Goal: Task Accomplishment & Management: Manage account settings

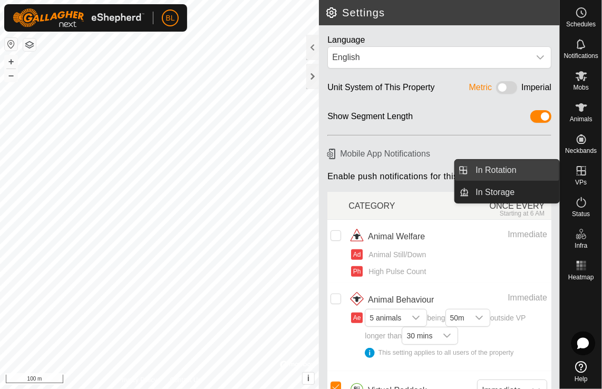
click at [502, 164] on link "In Rotation" at bounding box center [514, 170] width 90 height 21
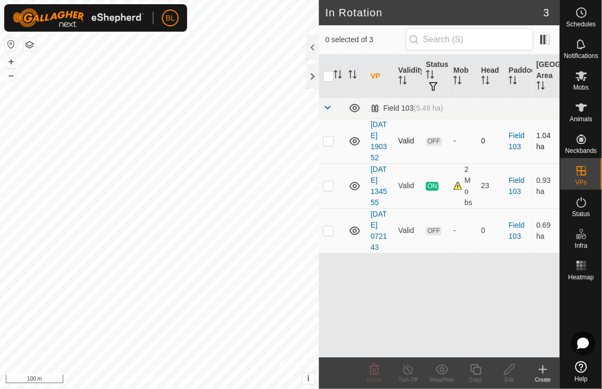
click at [331, 142] on p-checkbox at bounding box center [328, 140] width 11 height 8
checkbox input "true"
click at [510, 370] on icon at bounding box center [509, 369] width 11 height 11
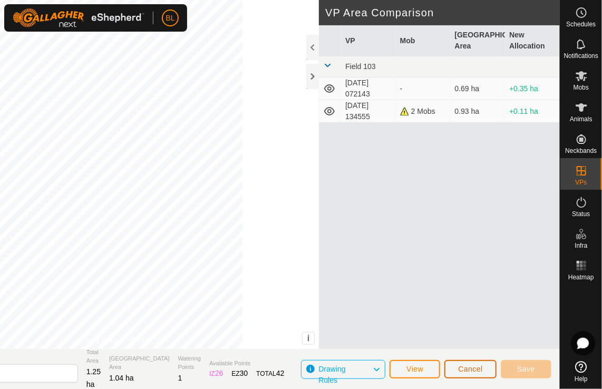
click at [466, 366] on span "Cancel" at bounding box center [470, 369] width 25 height 8
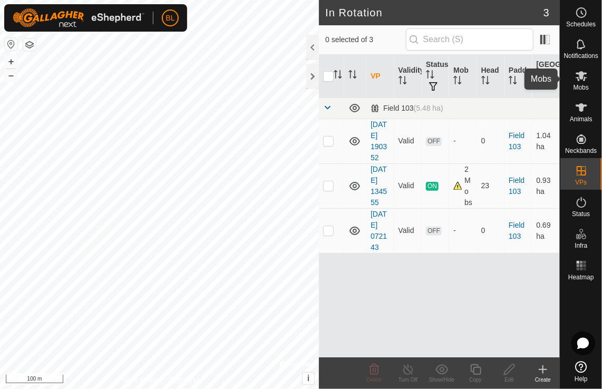
click at [578, 72] on icon at bounding box center [581, 76] width 13 height 13
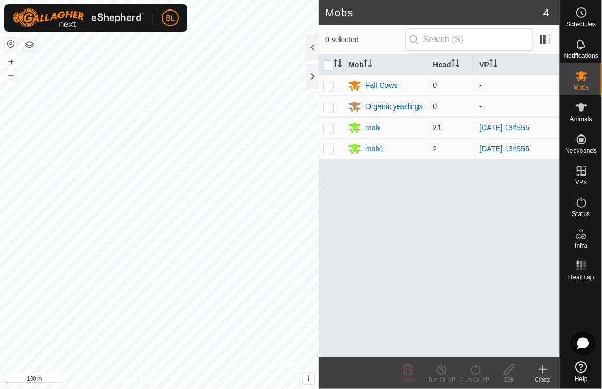
click at [326, 128] on p-checkbox at bounding box center [328, 127] width 11 height 8
checkbox input "true"
click at [331, 147] on p-checkbox at bounding box center [328, 148] width 11 height 8
checkbox input "true"
click at [476, 369] on icon at bounding box center [475, 369] width 13 height 13
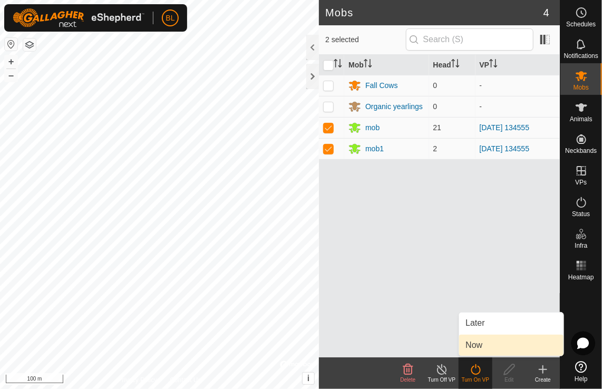
click at [472, 347] on link "Now" at bounding box center [511, 345] width 104 height 21
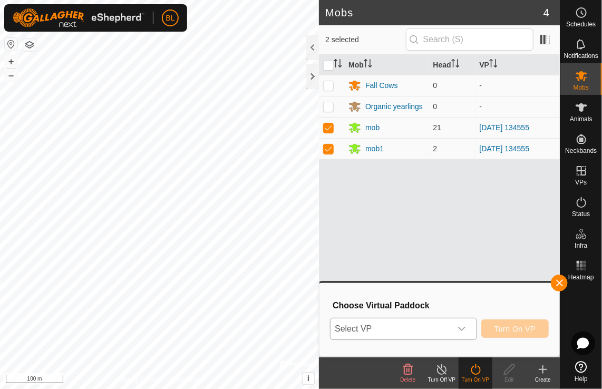
click at [462, 331] on icon "dropdown trigger" at bounding box center [461, 329] width 8 height 8
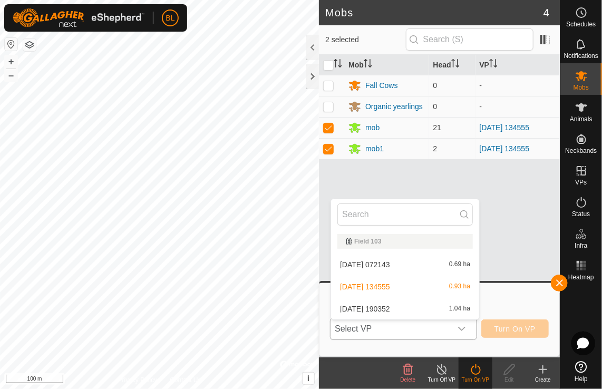
click at [456, 311] on li "[DATE] 190352 1.04 ha" at bounding box center [405, 308] width 148 height 21
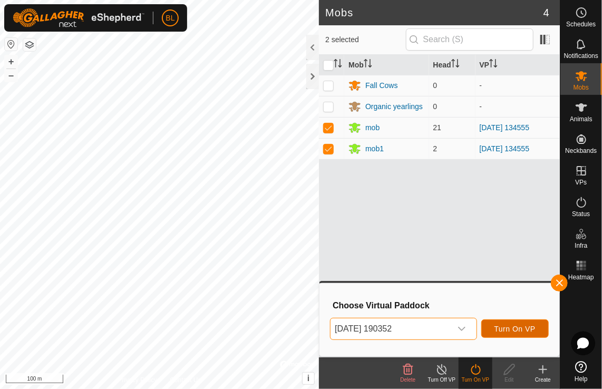
click at [506, 328] on span "Turn On VP" at bounding box center [514, 329] width 41 height 8
